Goal: Information Seeking & Learning: Learn about a topic

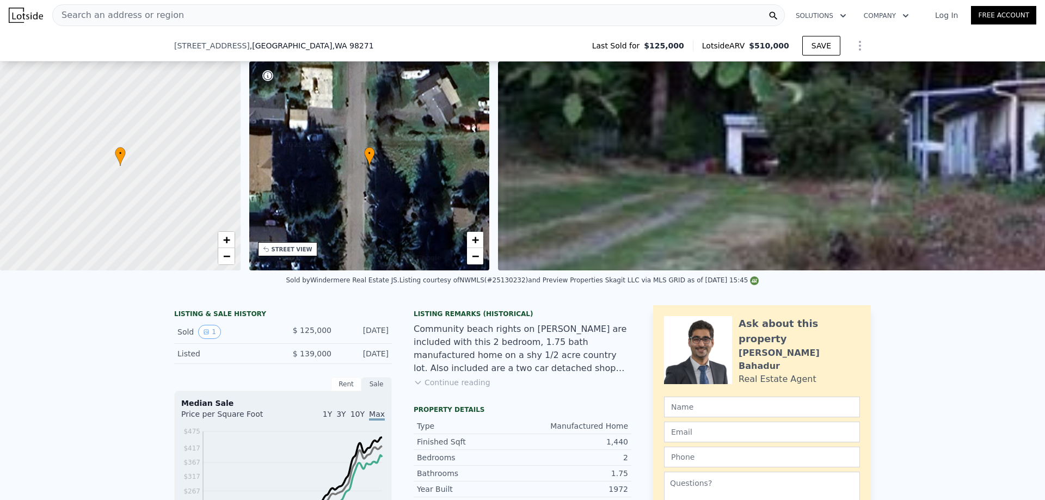
scroll to position [141, 0]
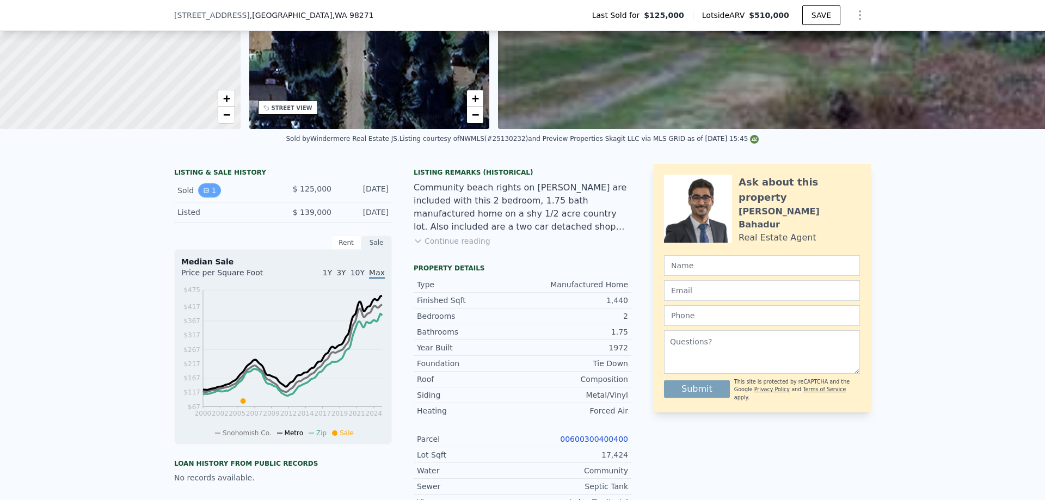
click at [205, 198] on button "1" at bounding box center [209, 190] width 23 height 14
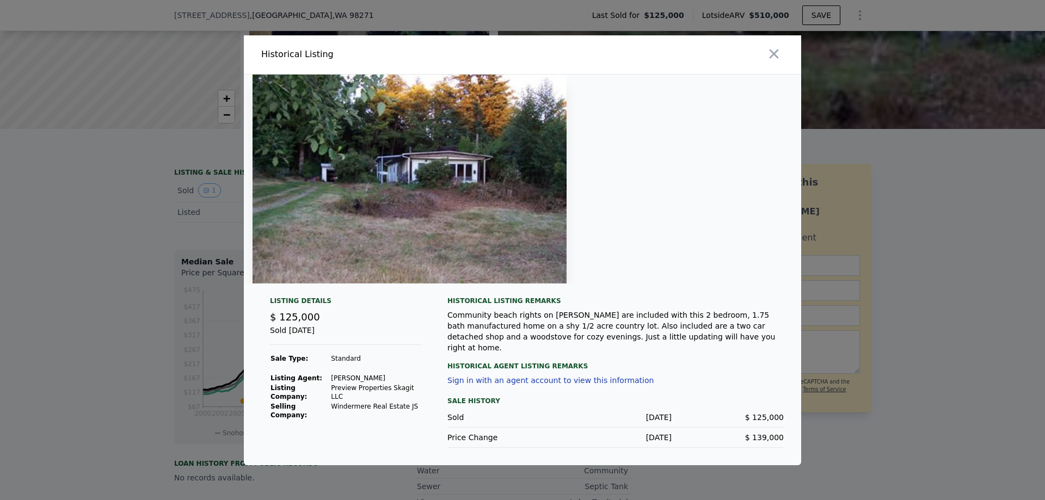
click at [421, 204] on img at bounding box center [409, 179] width 314 height 209
click at [451, 230] on img at bounding box center [409, 179] width 314 height 209
click at [778, 58] on icon "button" at bounding box center [773, 53] width 9 height 9
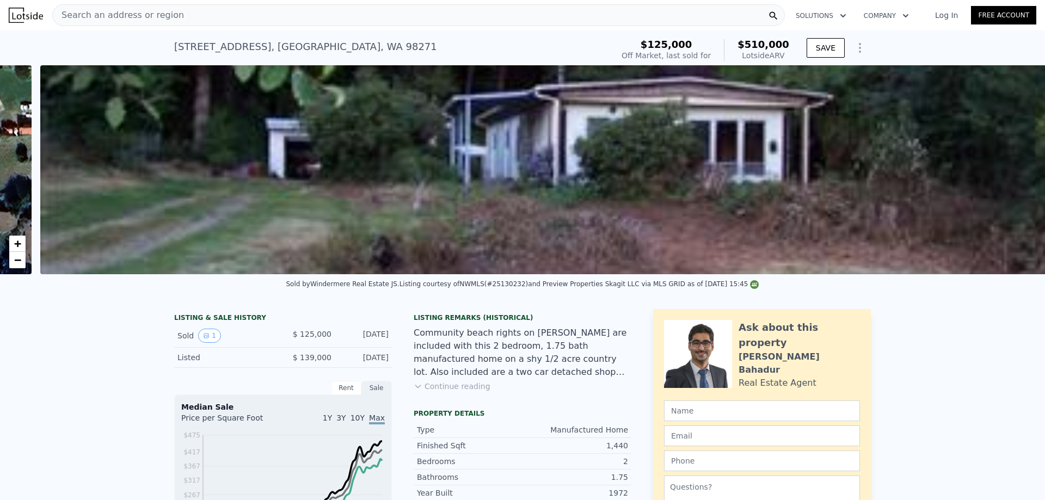
scroll to position [0, 498]
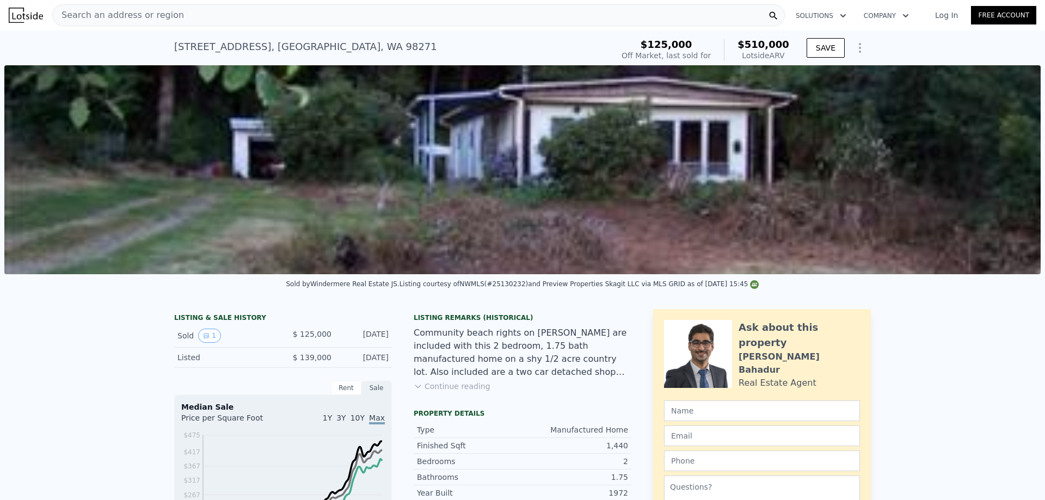
click at [761, 222] on img at bounding box center [522, 169] width 1036 height 209
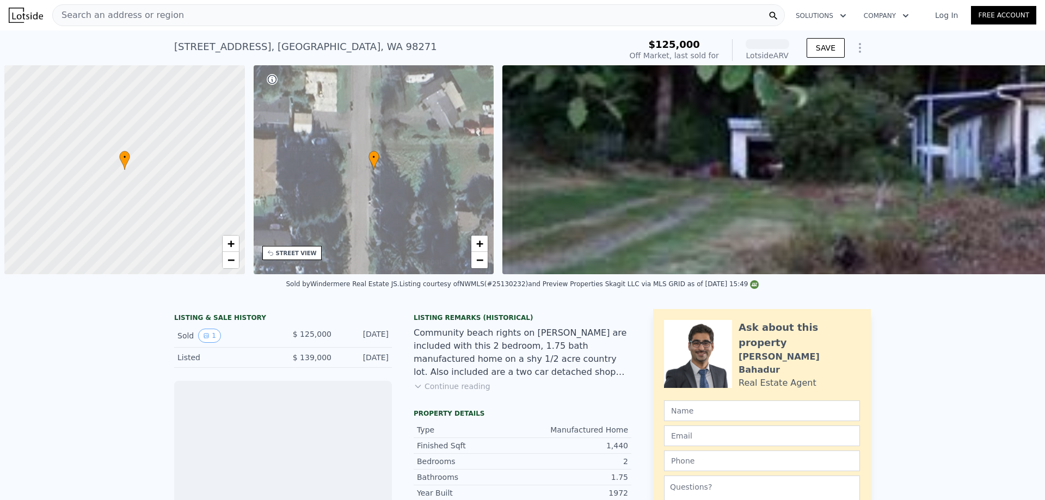
scroll to position [0, 4]
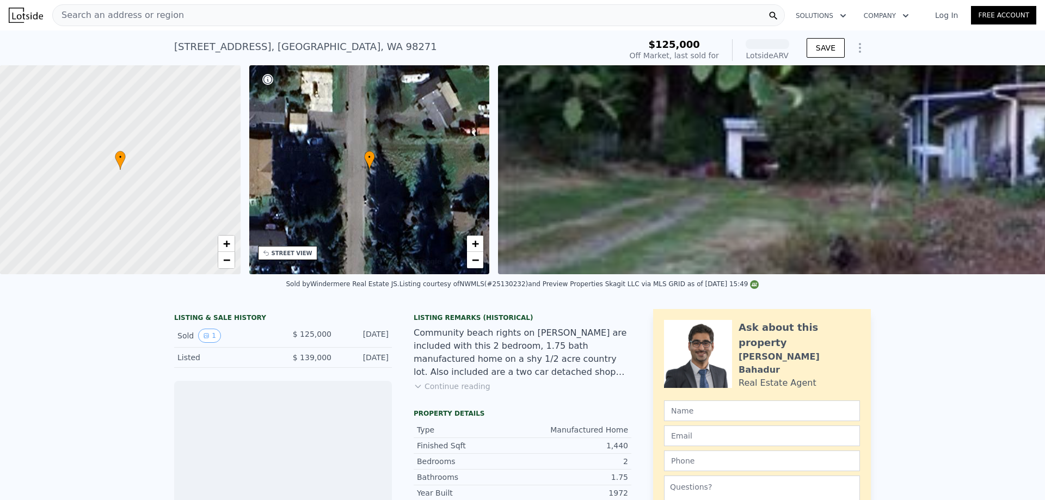
click at [664, 128] on img at bounding box center [1016, 169] width 1036 height 209
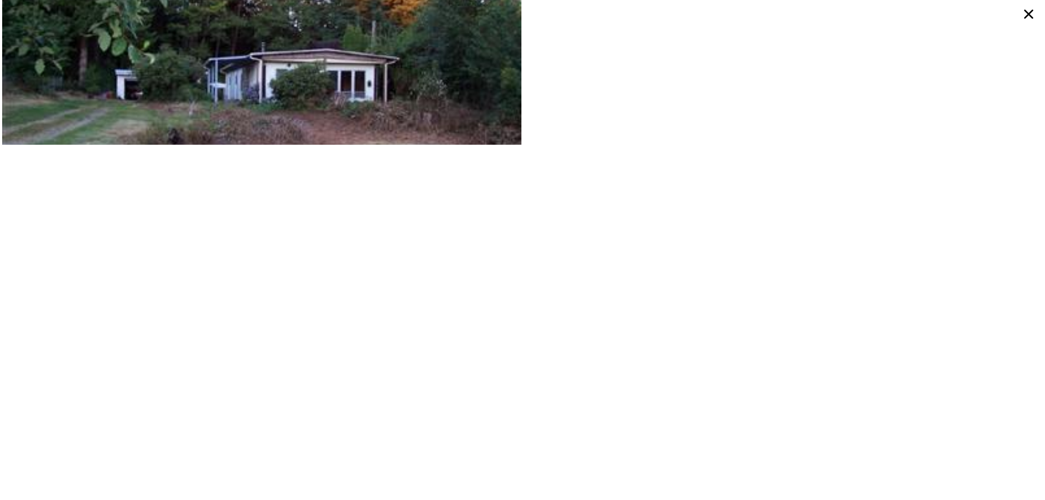
scroll to position [52, 0]
